Goal: Information Seeking & Learning: Learn about a topic

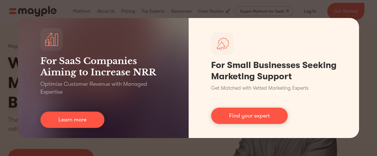
click at [286, 5] on div "For SaaS Companies Aiming to Increase NRR Optimize Customer Revenue with Manage…" at bounding box center [188, 78] width 377 height 156
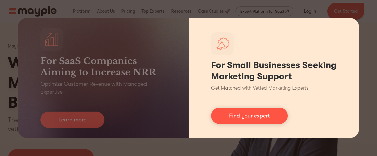
click at [357, 127] on div "For Small Businesses Seeking Marketing Support Get Matched with Vetted Marketin…" at bounding box center [274, 78] width 171 height 120
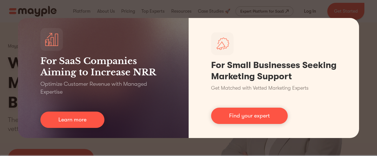
click at [28, 7] on div "For SaaS Companies Aiming to Increase NRR Optimize Customer Revenue with Manage…" at bounding box center [188, 78] width 377 height 156
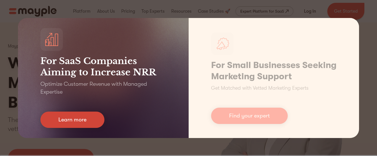
click at [70, 115] on link "Learn more" at bounding box center [72, 119] width 64 height 16
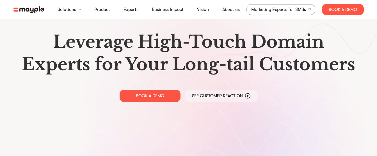
click at [32, 8] on img at bounding box center [28, 9] width 31 height 7
click at [34, 8] on img at bounding box center [28, 9] width 31 height 7
click at [31, 9] on img at bounding box center [28, 9] width 31 height 7
